Goal: Task Accomplishment & Management: Use online tool/utility

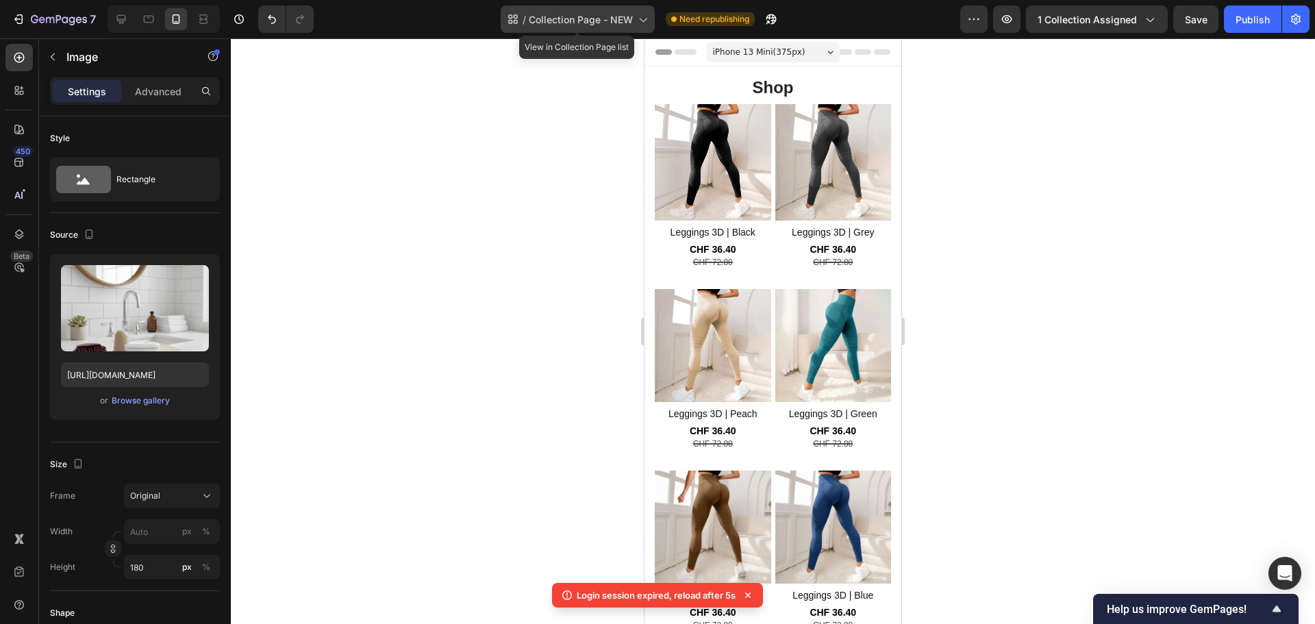
scroll to position [1647, 0]
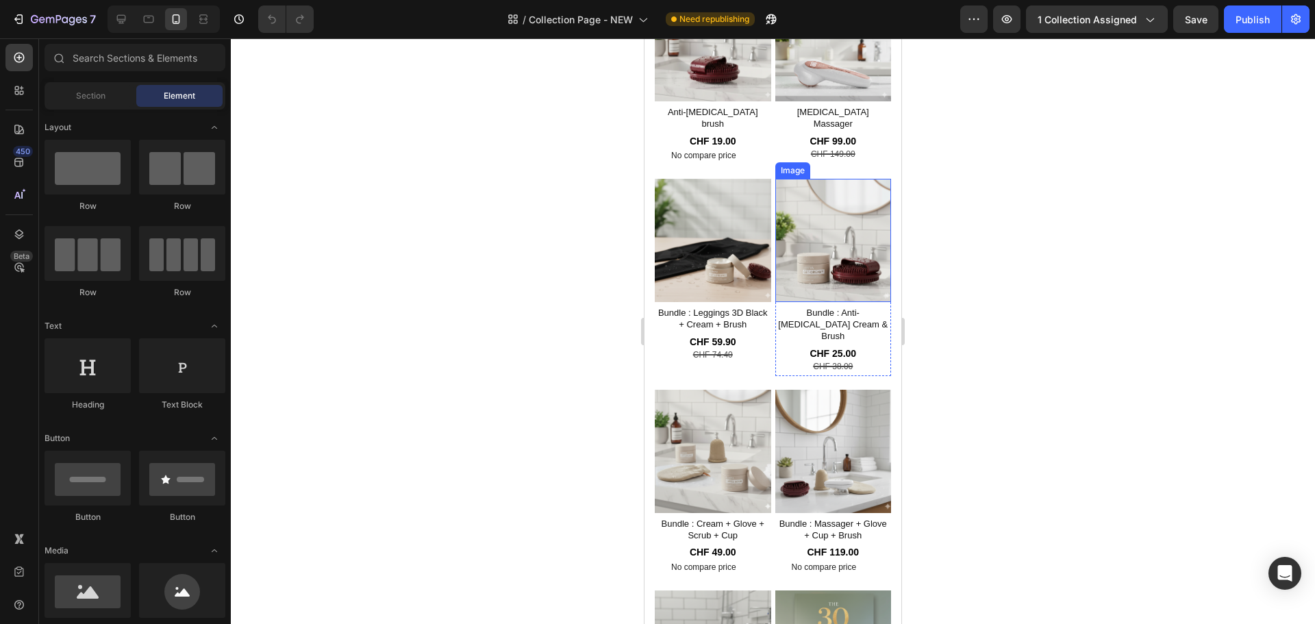
scroll to position [1576, 0]
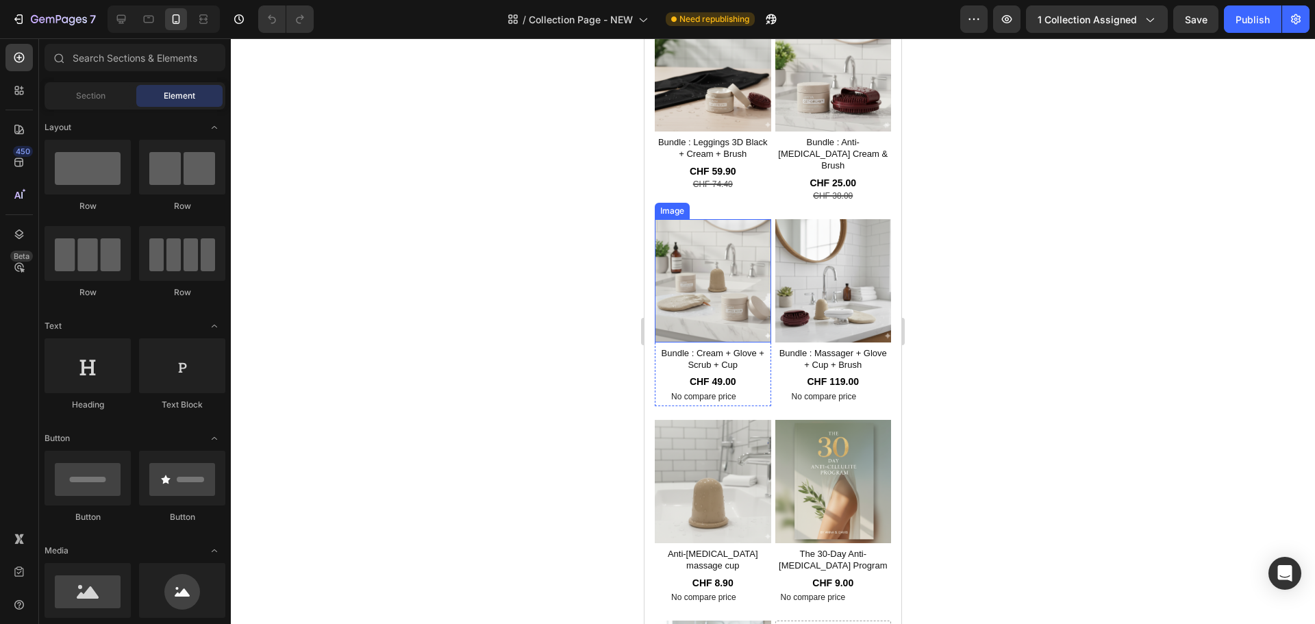
click at [729, 229] on img at bounding box center [713, 280] width 116 height 123
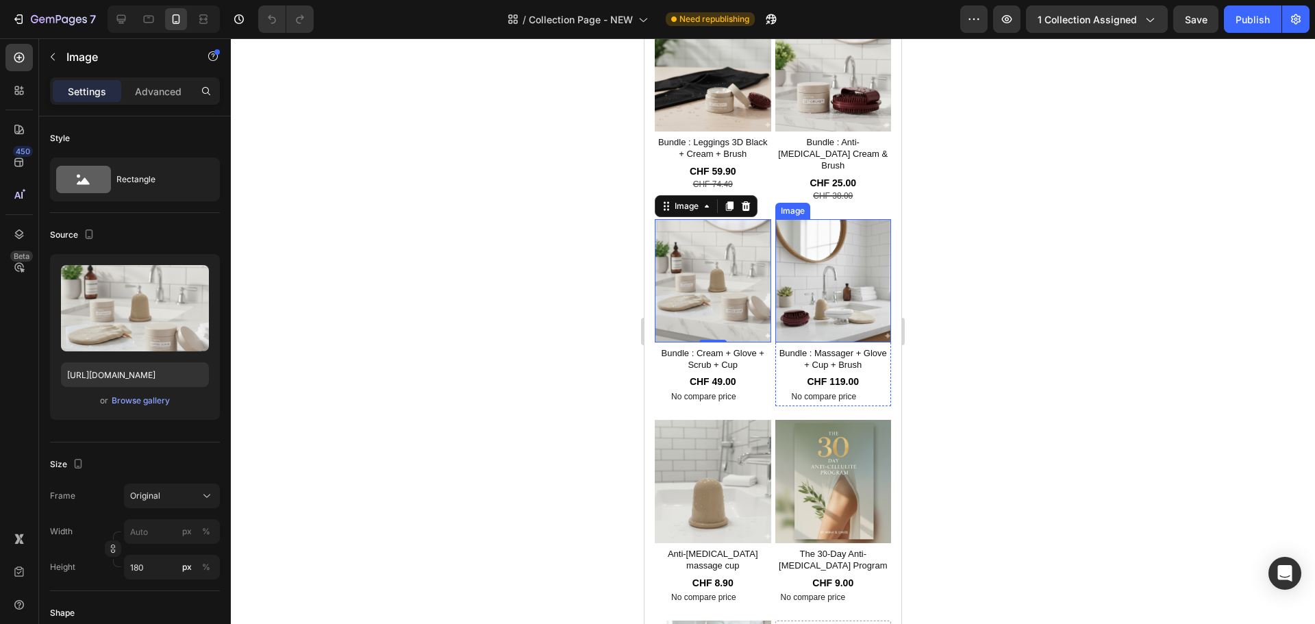
click at [800, 236] on img at bounding box center [833, 280] width 116 height 123
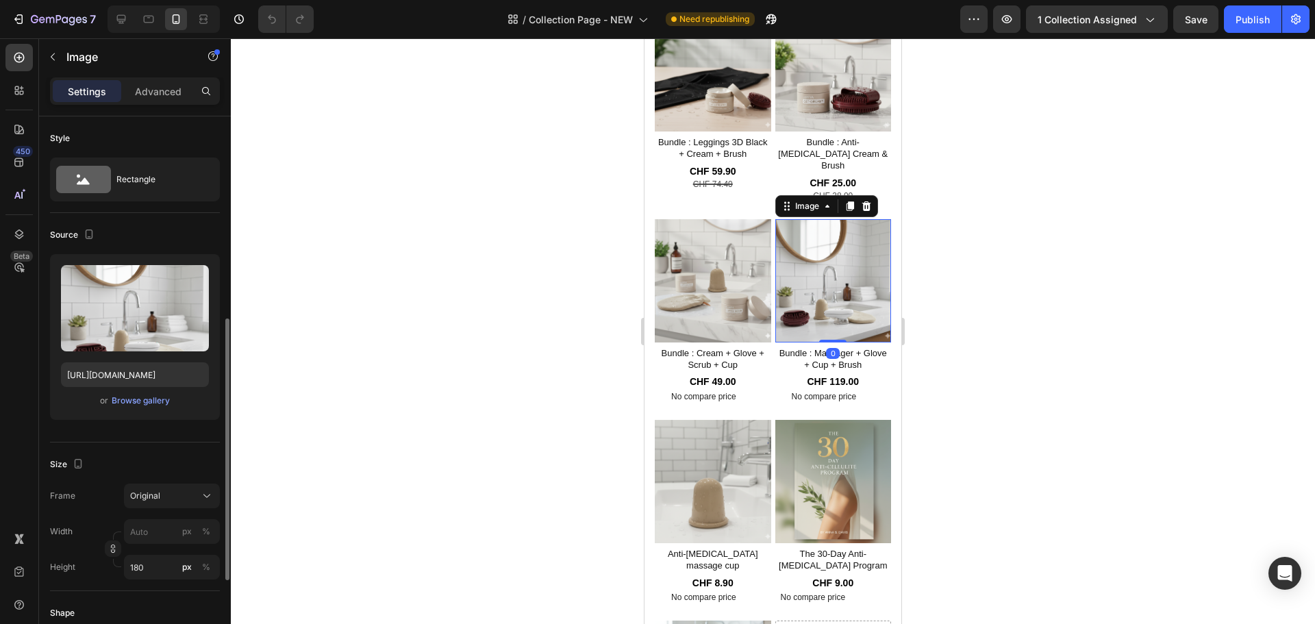
scroll to position [343, 0]
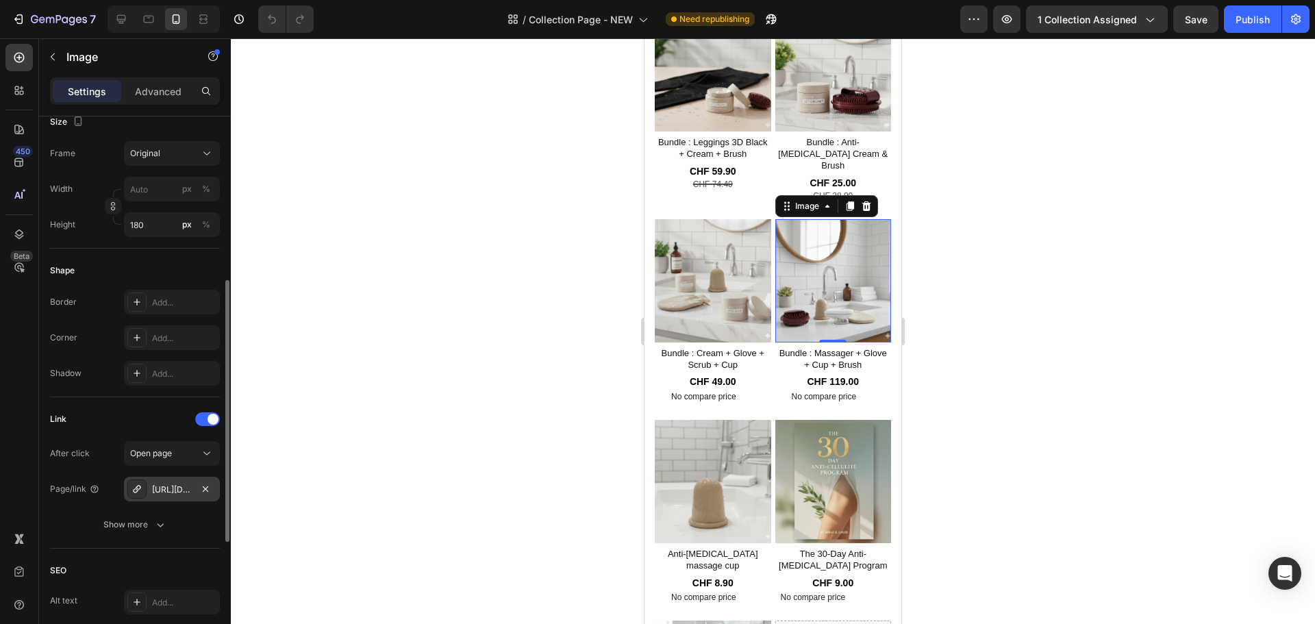
click at [162, 490] on div "[URL][DOMAIN_NAME]" at bounding box center [172, 490] width 40 height 12
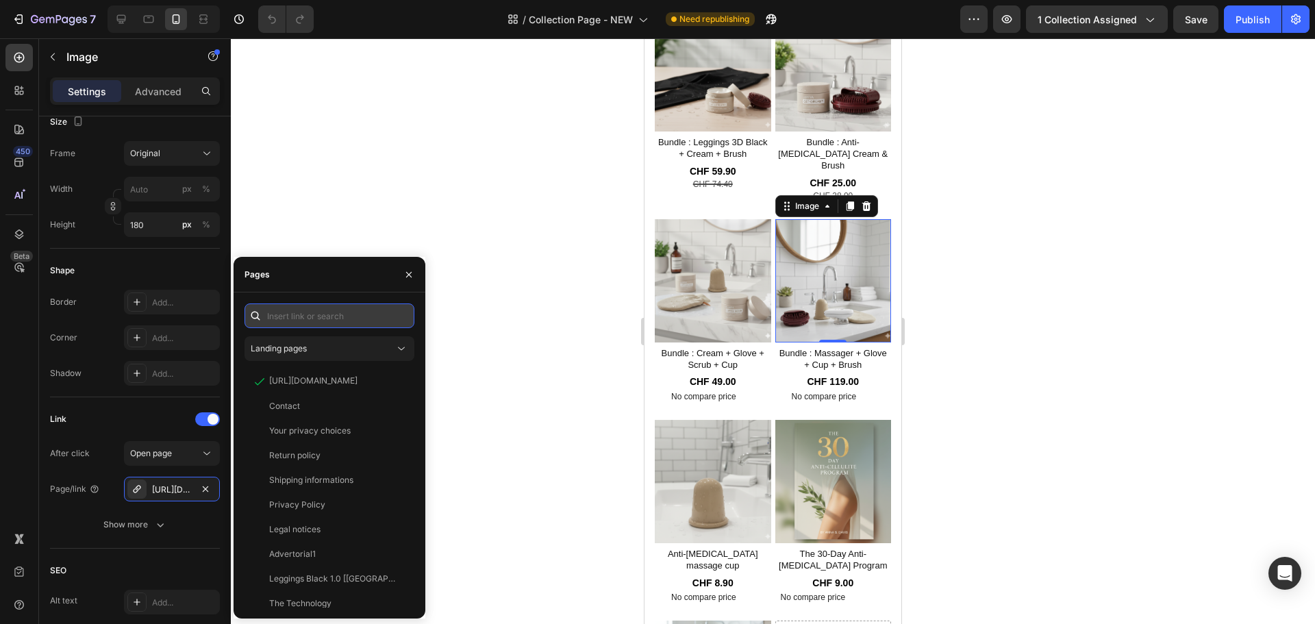
click at [340, 316] on input "text" at bounding box center [330, 315] width 170 height 25
paste input "[URL][DOMAIN_NAME]"
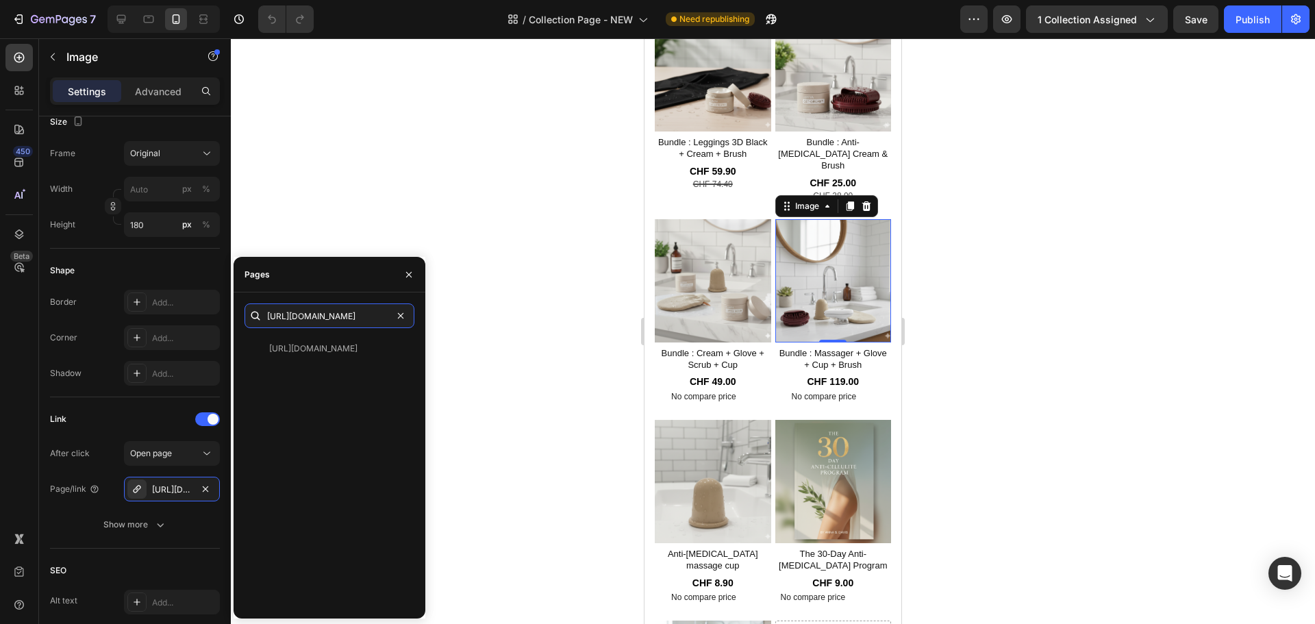
type input "[URL][DOMAIN_NAME]"
click at [347, 353] on div "[URL][DOMAIN_NAME]" at bounding box center [313, 349] width 88 height 12
click at [442, 177] on div at bounding box center [773, 331] width 1084 height 586
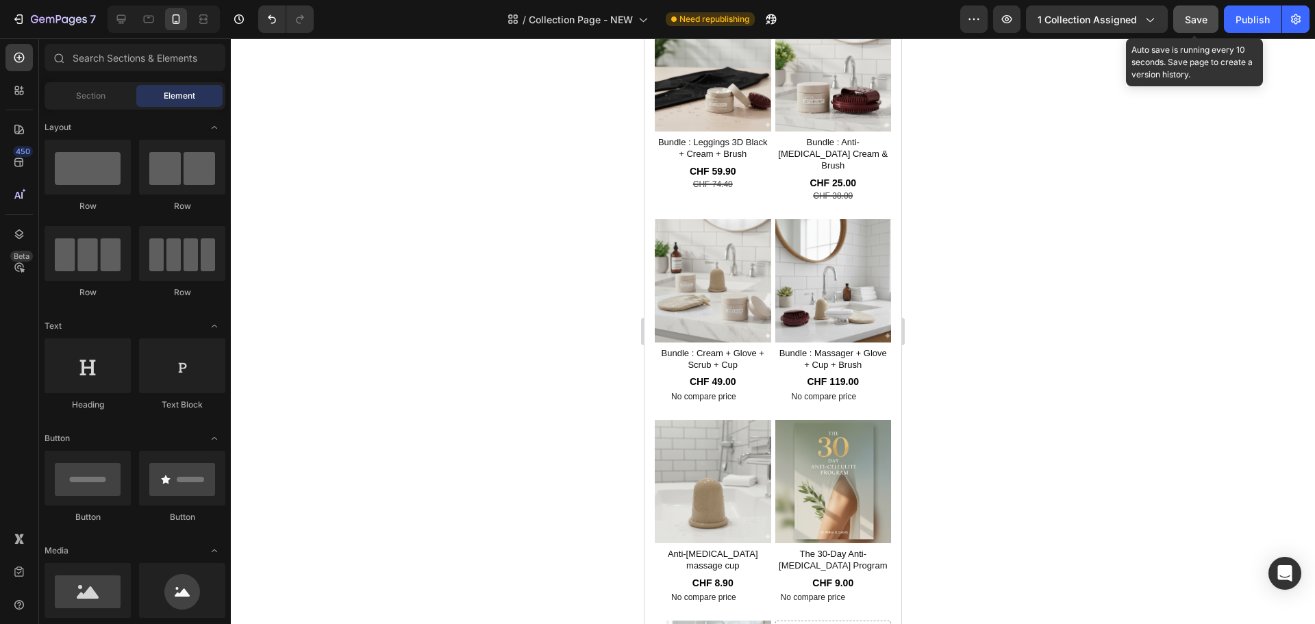
click at [1192, 20] on span "Save" at bounding box center [1196, 20] width 23 height 12
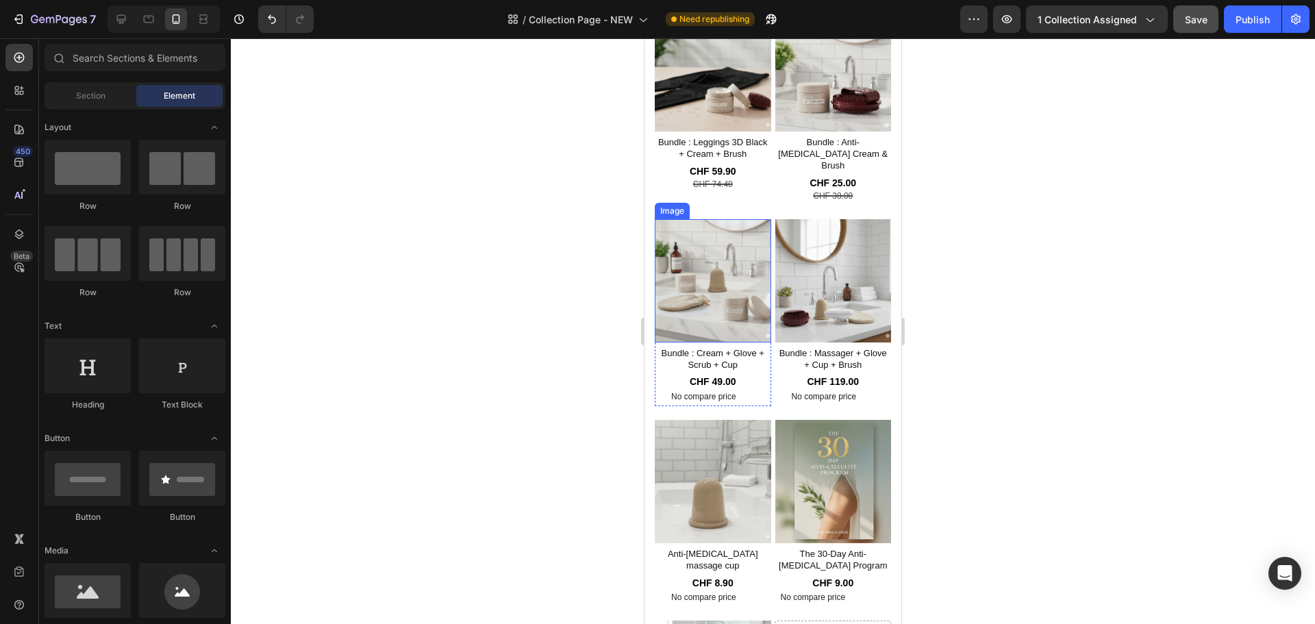
click at [714, 254] on img at bounding box center [713, 280] width 116 height 123
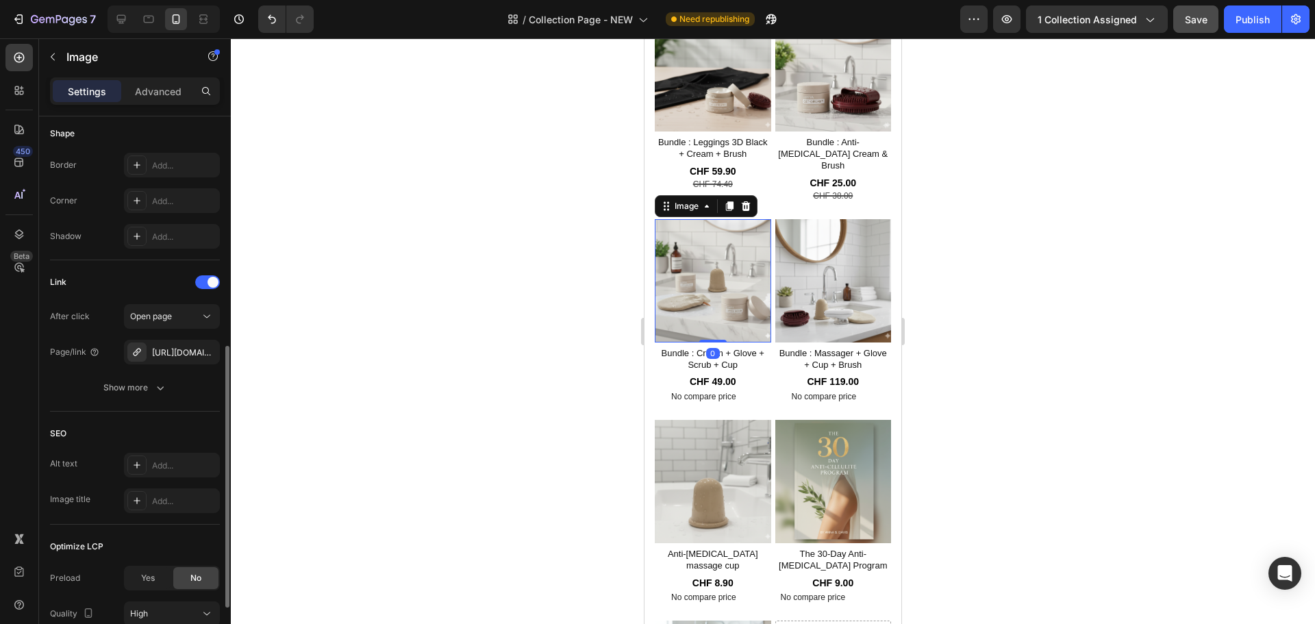
scroll to position [595, 0]
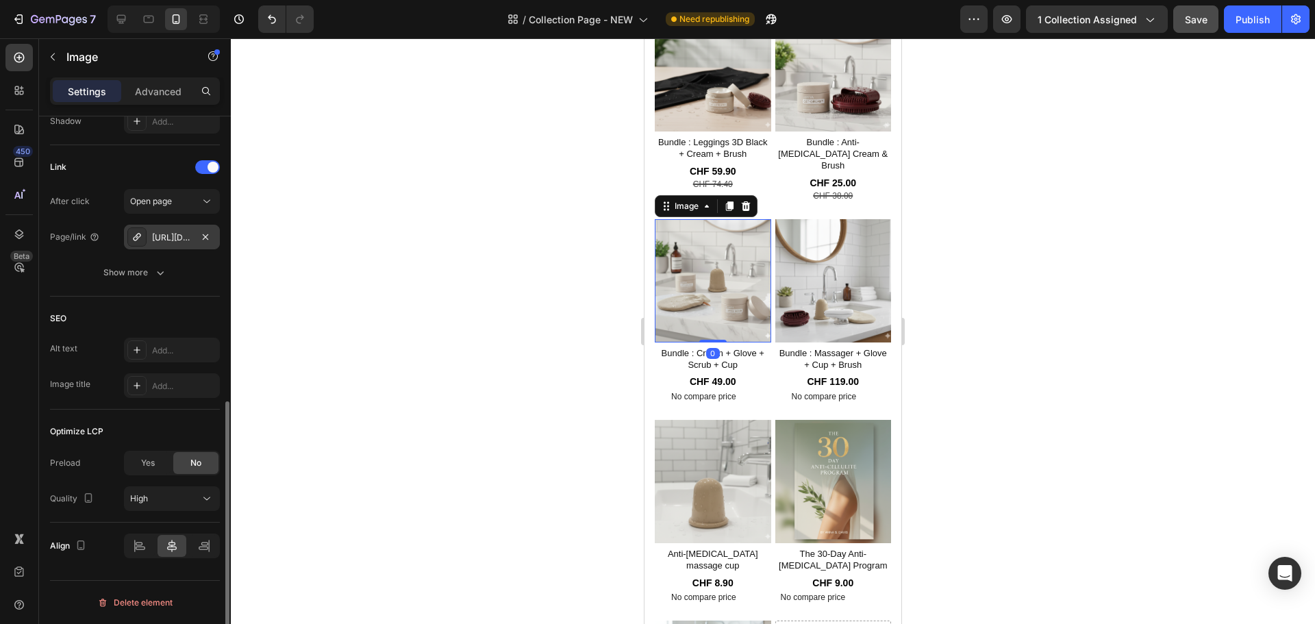
click at [166, 238] on div "[URL][DOMAIN_NAME]" at bounding box center [172, 238] width 40 height 12
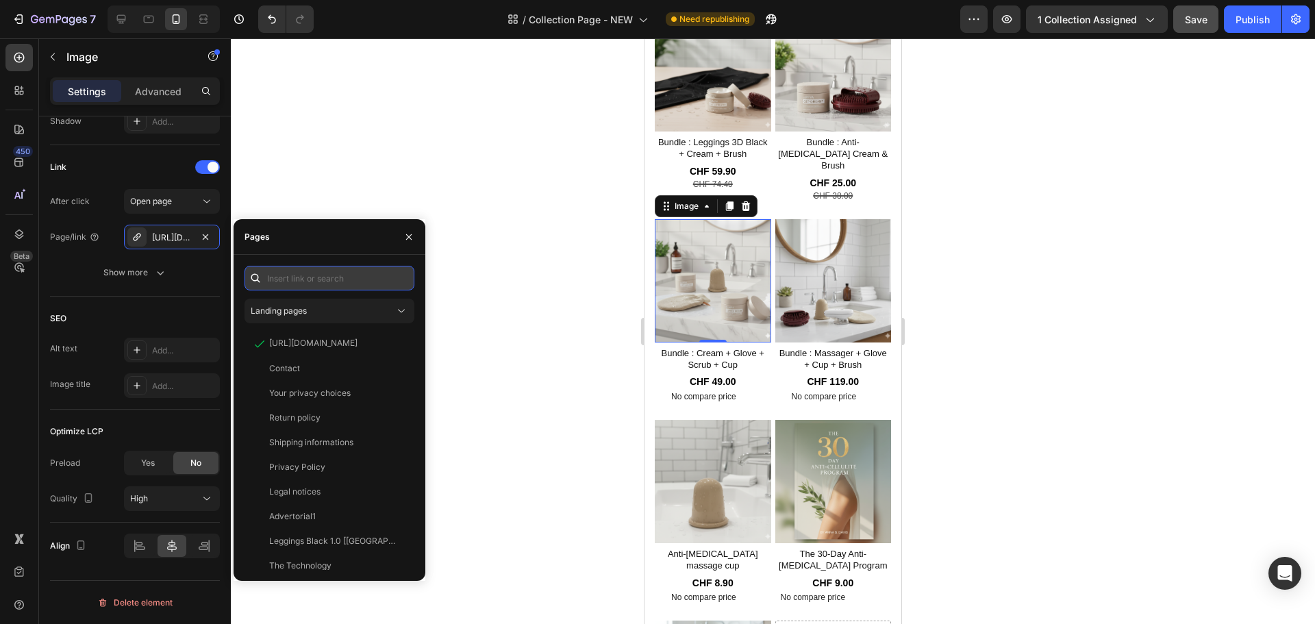
click at [277, 278] on input "text" at bounding box center [330, 278] width 170 height 25
paste input "[URL][DOMAIN_NAME]"
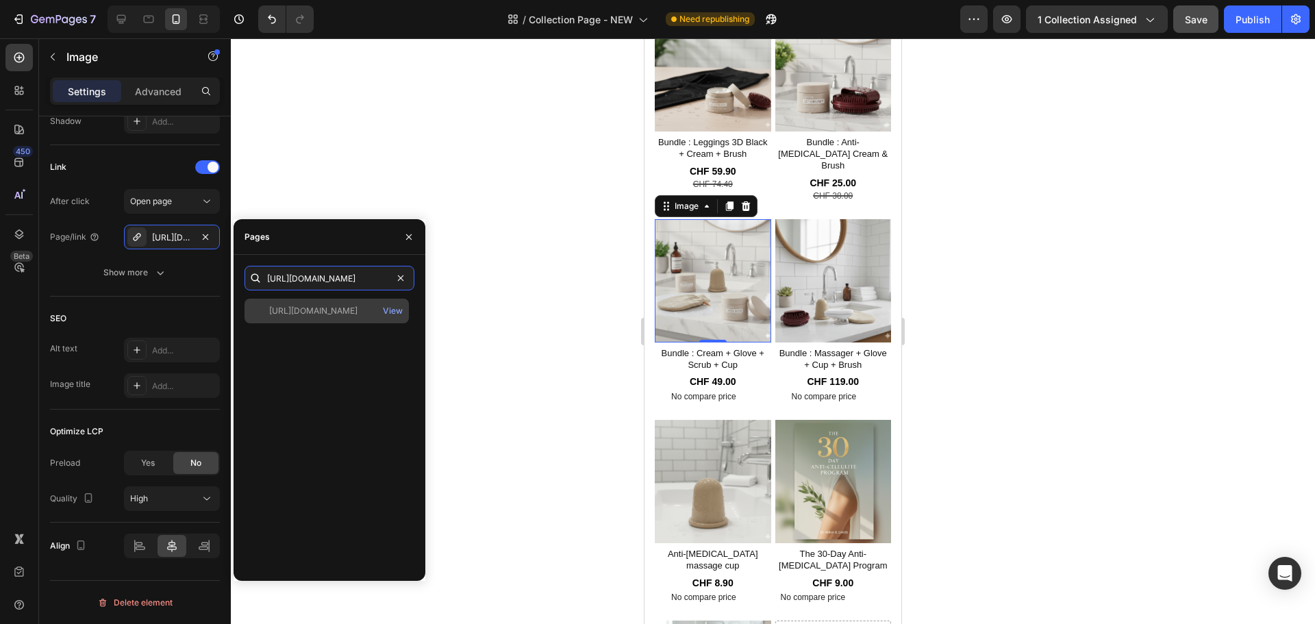
type input "[URL][DOMAIN_NAME]"
click at [328, 316] on div "[URL][DOMAIN_NAME]" at bounding box center [313, 311] width 88 height 12
click at [576, 189] on div at bounding box center [773, 331] width 1084 height 586
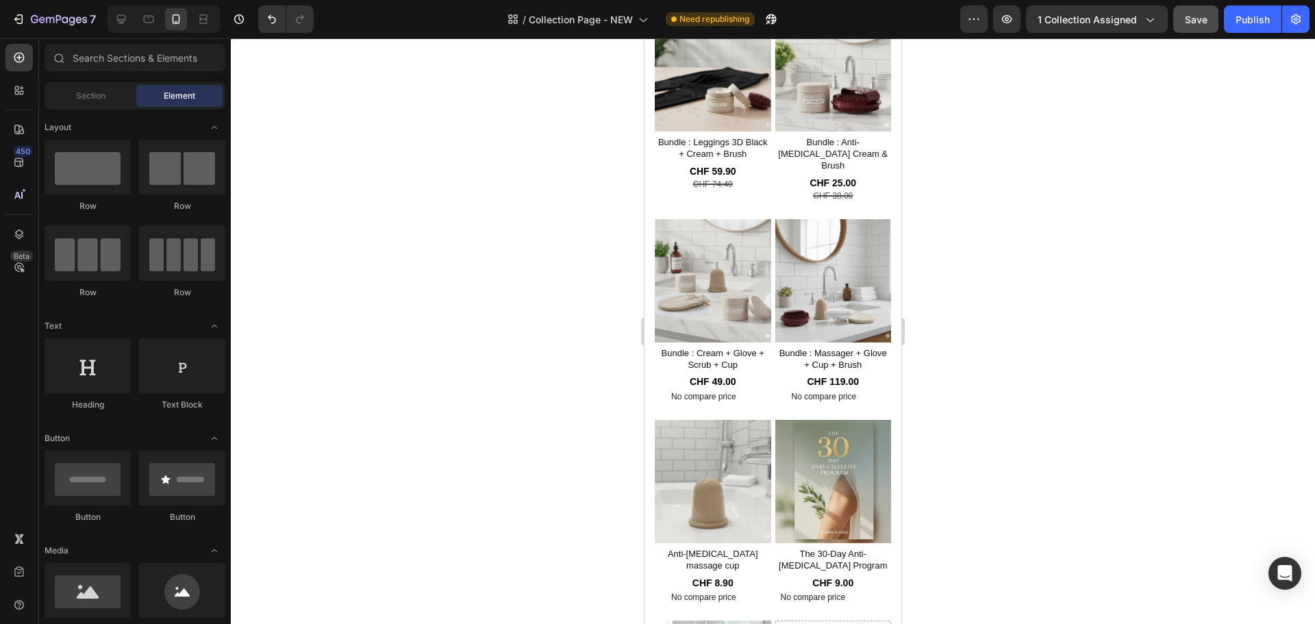
click at [1209, 23] on button "Save" at bounding box center [1195, 18] width 45 height 27
click at [1251, 21] on div "Publish" at bounding box center [1253, 19] width 34 height 14
